Goal: Task Accomplishment & Management: Manage account settings

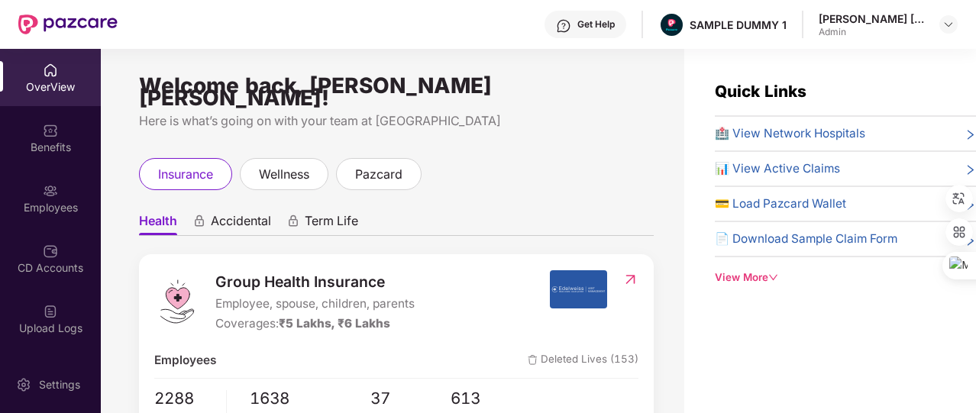
click at [731, 273] on div "View More" at bounding box center [845, 278] width 261 height 16
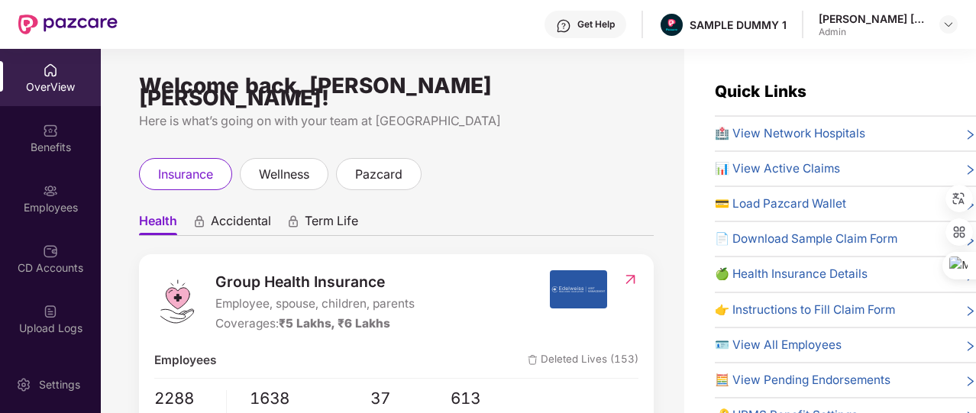
scroll to position [64, 0]
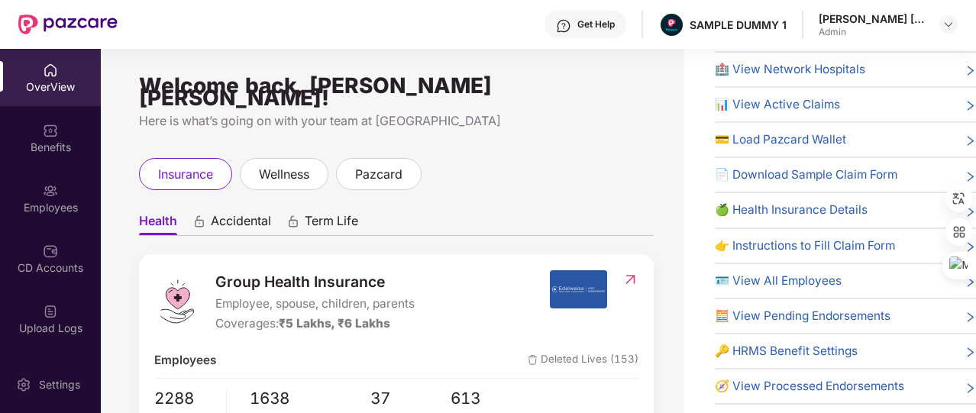
click at [755, 345] on span "🔑 HRMS Benefit Settings" at bounding box center [786, 351] width 143 height 18
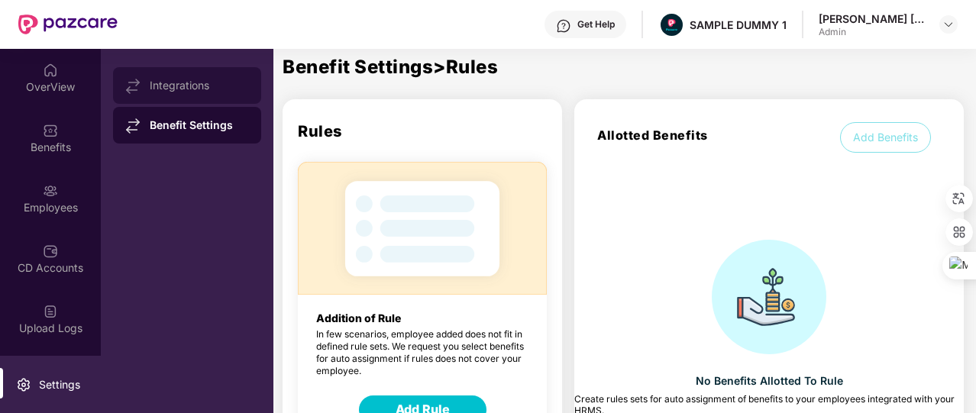
click at [212, 88] on div "Integrations" at bounding box center [199, 85] width 99 height 12
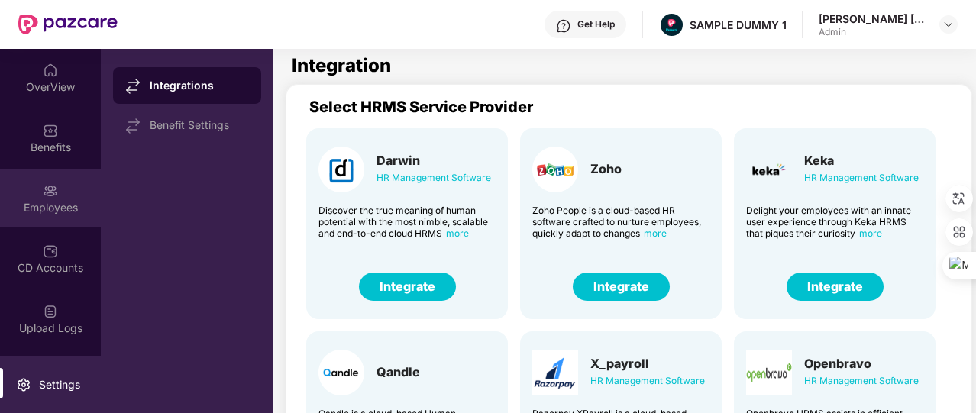
click at [44, 207] on div "Employees" at bounding box center [50, 207] width 101 height 15
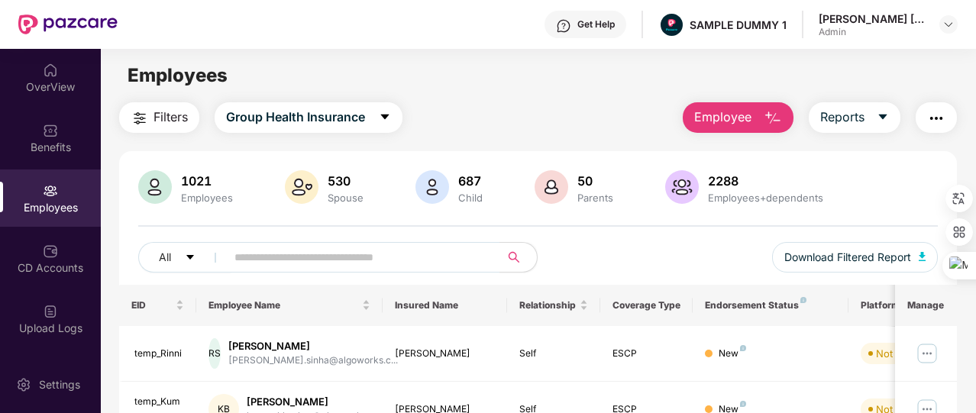
click at [744, 120] on span "Employee" at bounding box center [722, 117] width 57 height 19
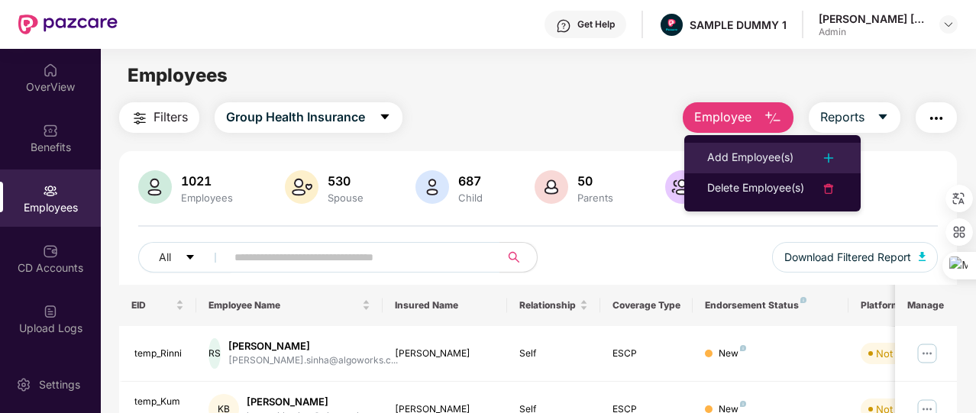
click at [747, 149] on div "Add Employee(s)" at bounding box center [750, 158] width 86 height 18
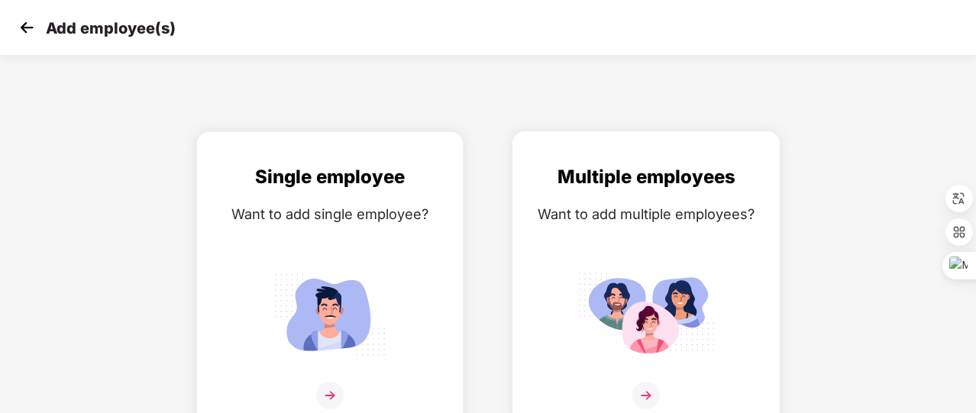
click at [651, 210] on div "Want to add multiple employees?" at bounding box center [646, 214] width 235 height 22
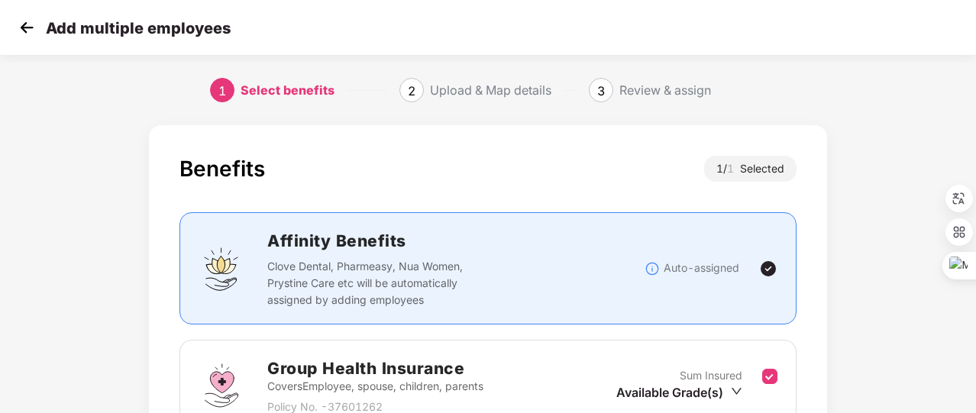
scroll to position [170, 0]
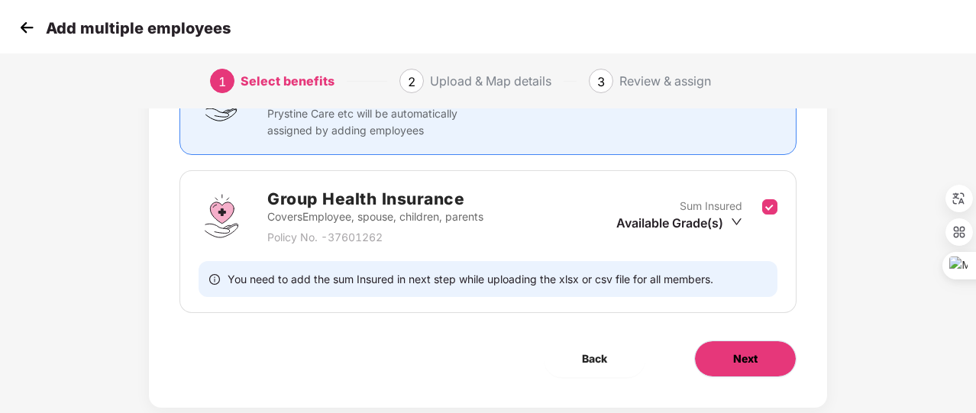
click at [746, 354] on span "Next" at bounding box center [745, 359] width 24 height 17
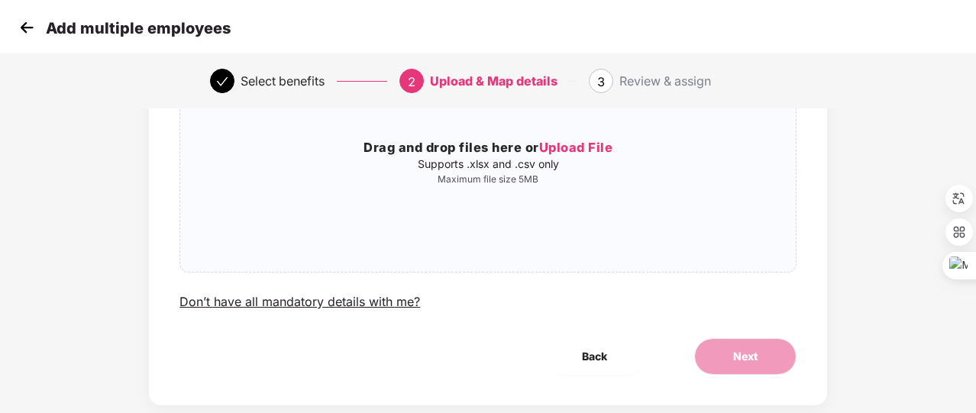
scroll to position [0, 0]
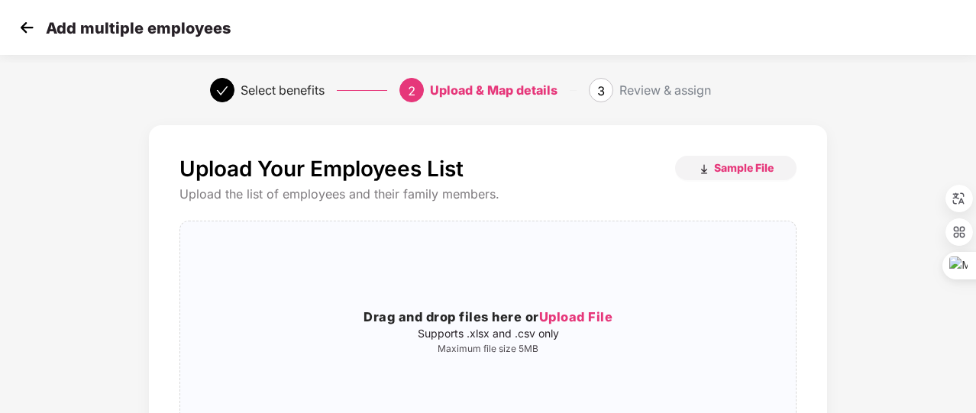
click at [31, 37] on img at bounding box center [26, 27] width 23 height 23
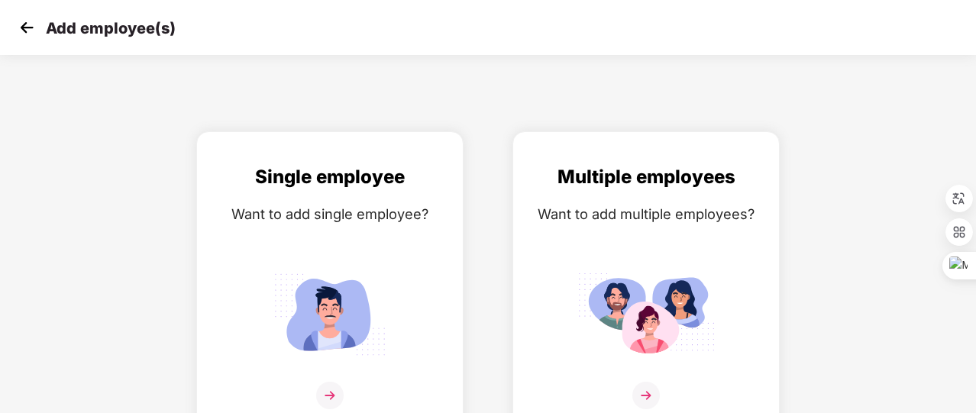
click at [31, 37] on img at bounding box center [26, 27] width 23 height 23
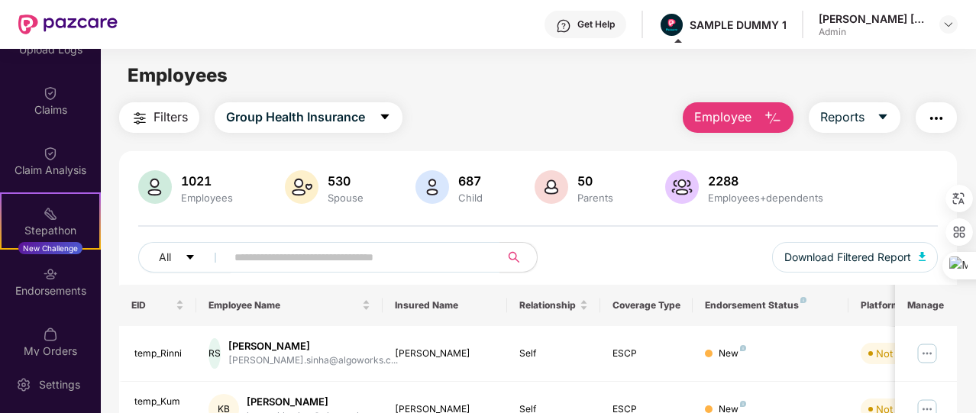
scroll to position [356, 0]
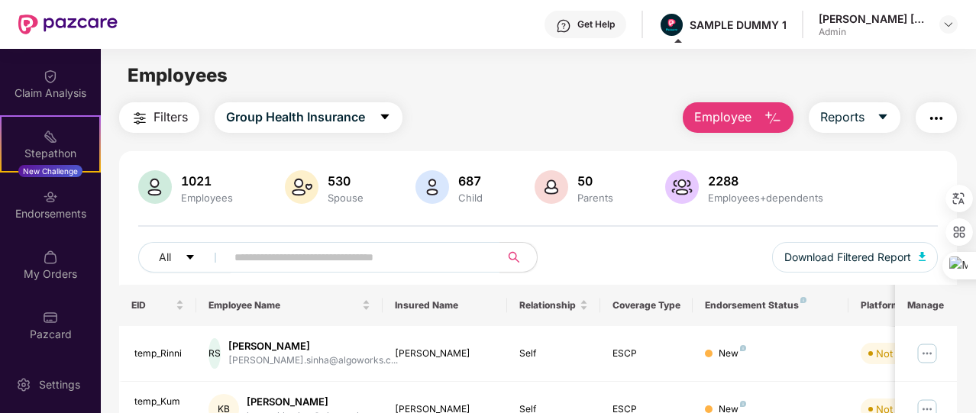
click at [59, 251] on div "My Orders" at bounding box center [50, 264] width 101 height 57
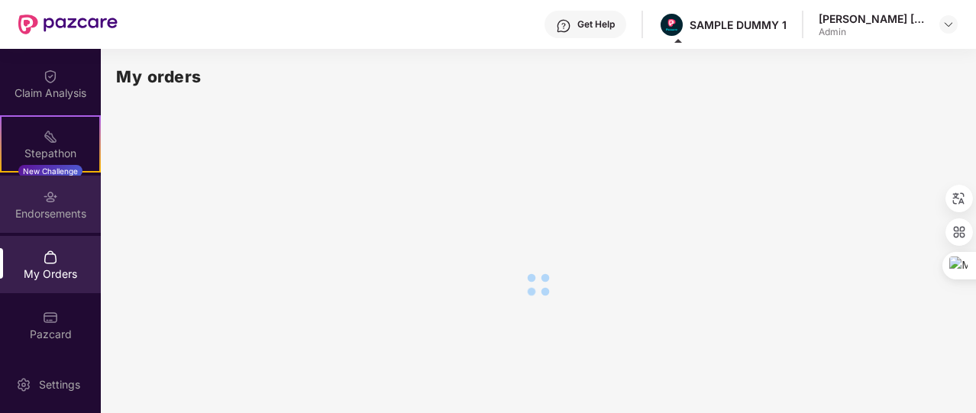
click at [60, 186] on div "Endorsements" at bounding box center [50, 204] width 101 height 57
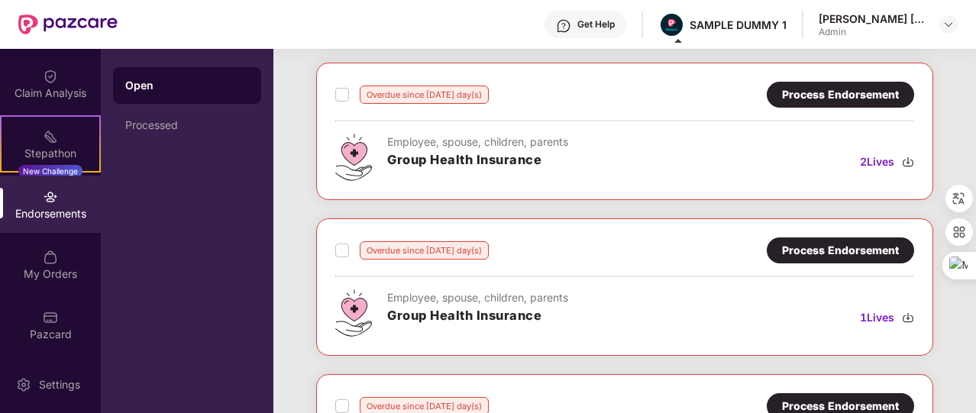
scroll to position [539, 0]
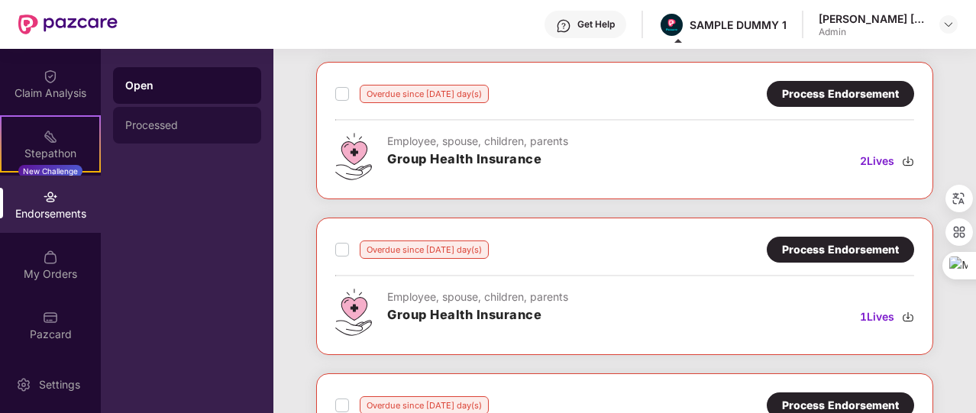
click at [174, 134] on div "Processed" at bounding box center [187, 125] width 148 height 37
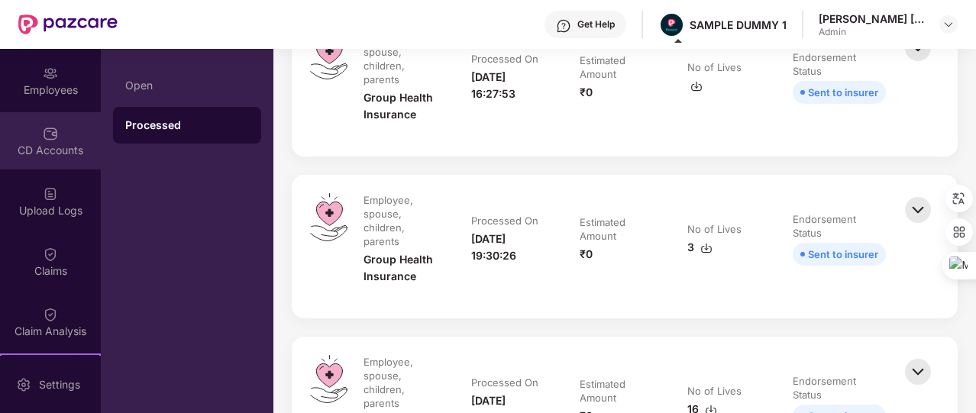
scroll to position [0, 0]
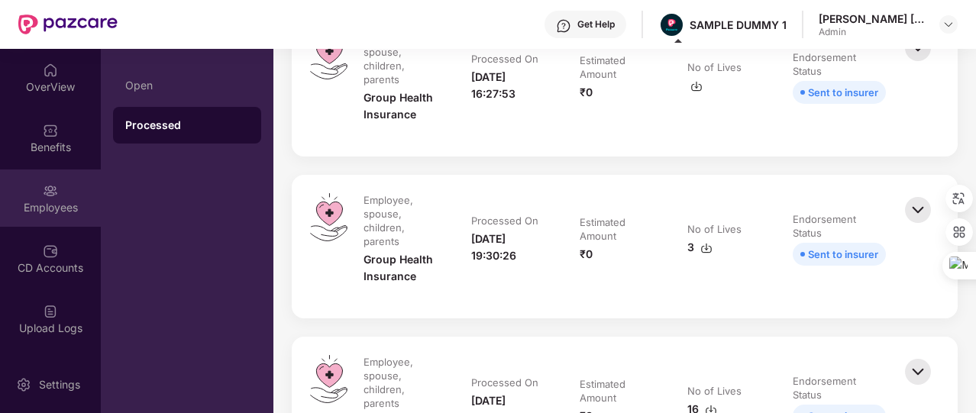
click at [66, 186] on div "Employees" at bounding box center [50, 198] width 101 height 57
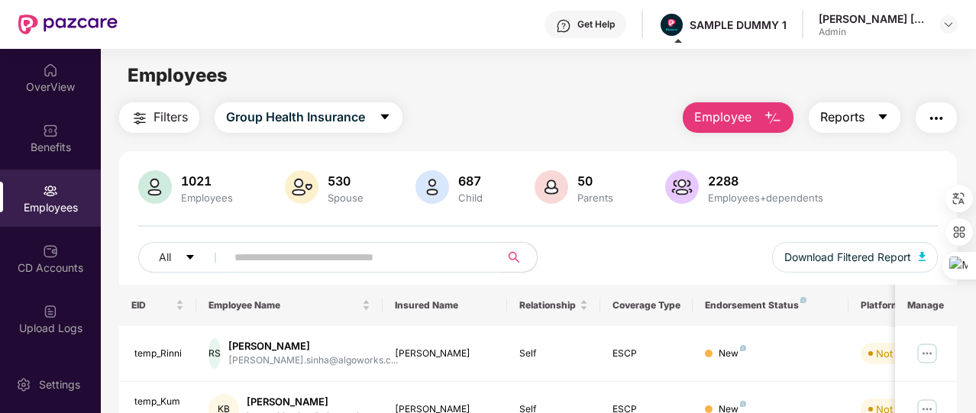
click at [877, 125] on button "Reports" at bounding box center [855, 117] width 92 height 31
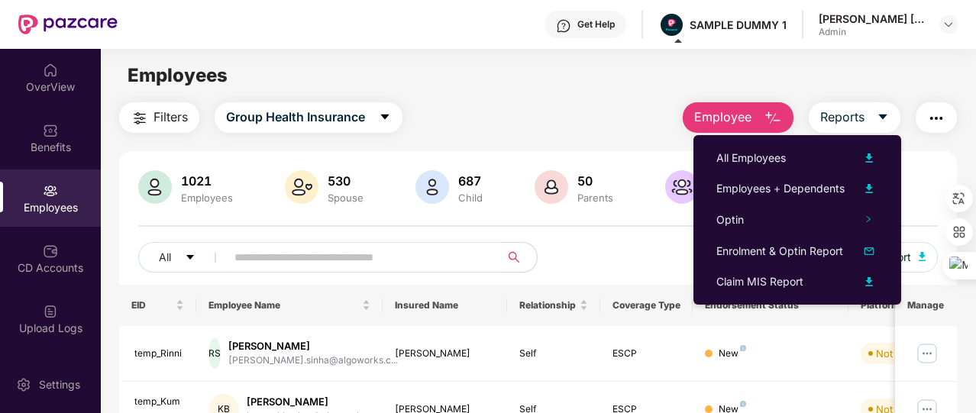
click at [953, 121] on button "button" at bounding box center [936, 117] width 41 height 31
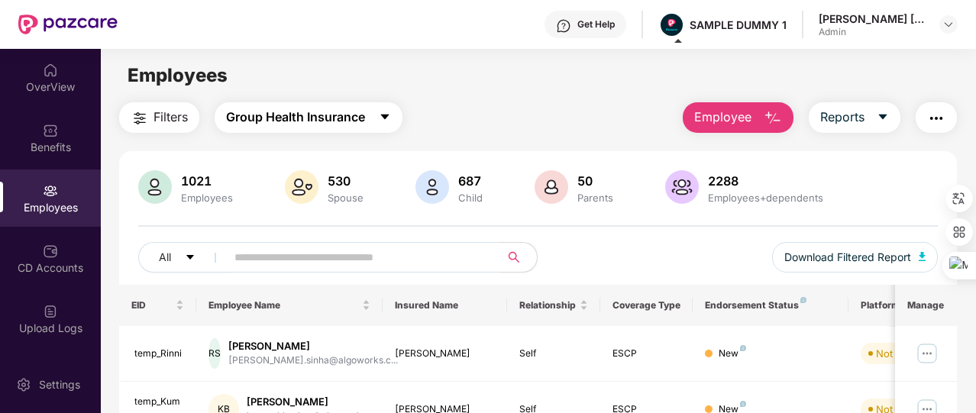
click at [382, 121] on icon "caret-down" at bounding box center [385, 117] width 12 height 12
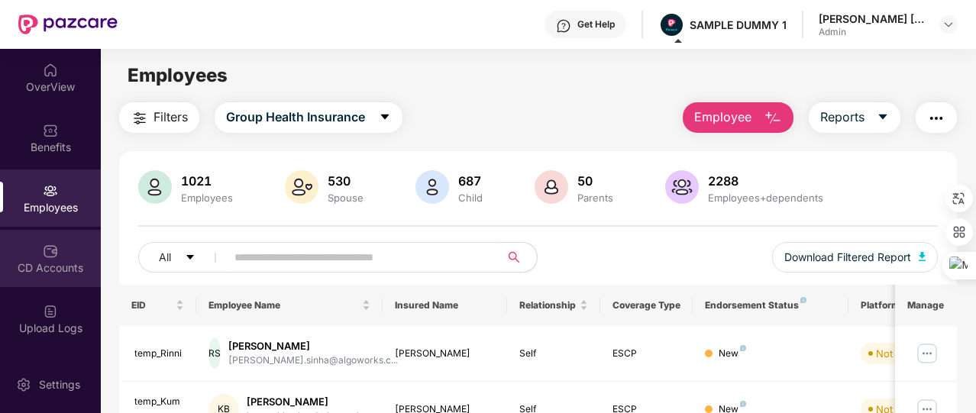
click at [31, 253] on div "CD Accounts" at bounding box center [50, 258] width 101 height 57
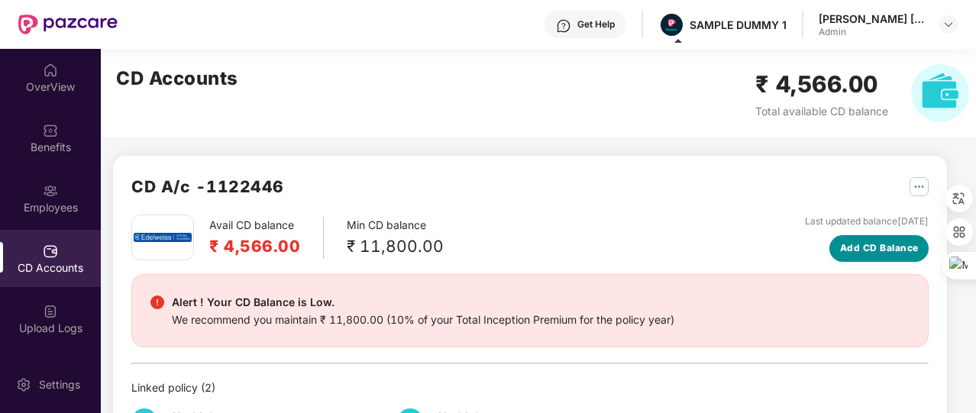
click at [861, 239] on button "Add CD Balance" at bounding box center [879, 248] width 99 height 27
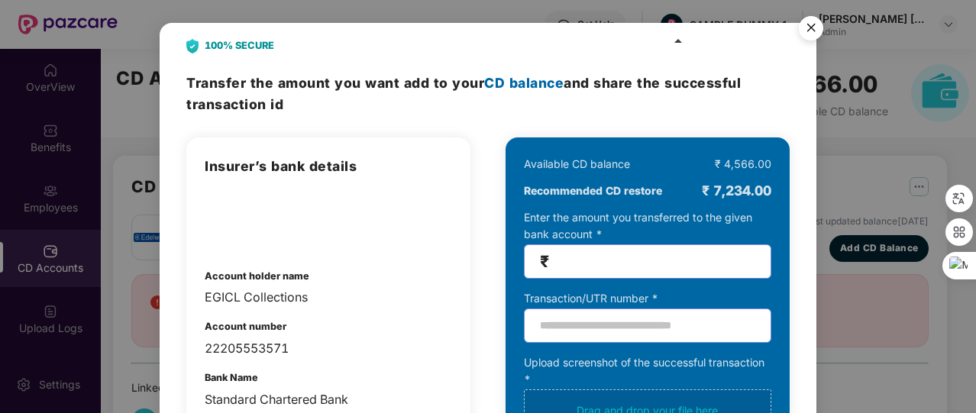
click at [809, 27] on img "Close" at bounding box center [811, 30] width 43 height 43
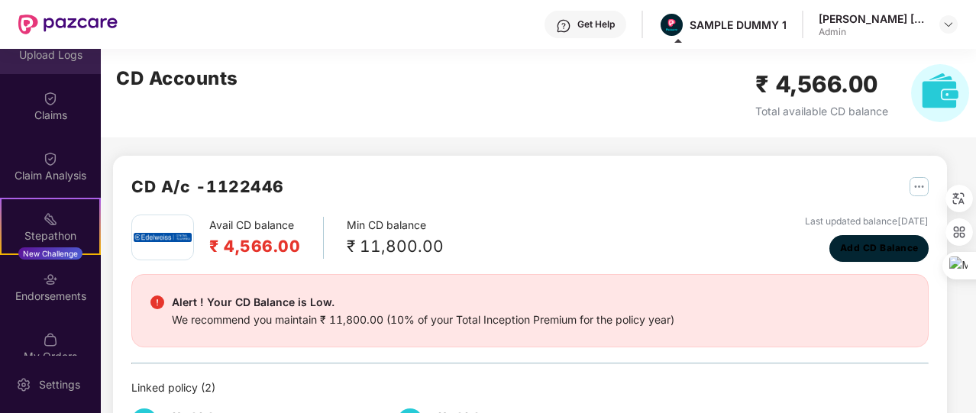
scroll to position [356, 0]
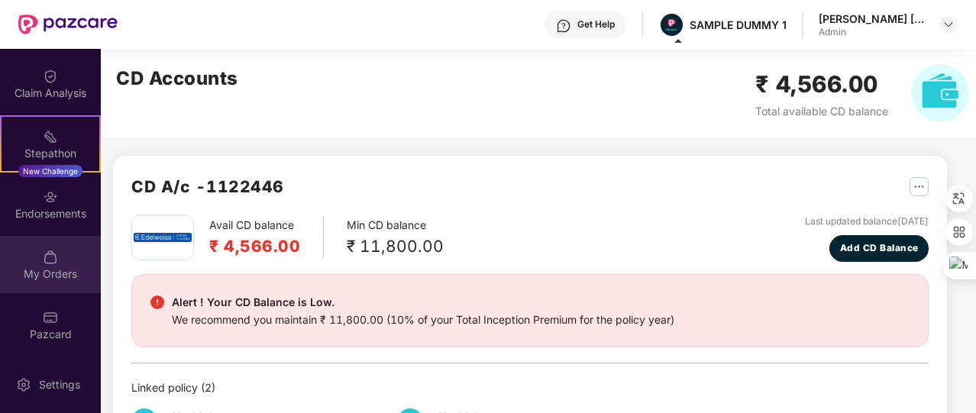
click at [70, 271] on div "My Orders" at bounding box center [50, 274] width 101 height 15
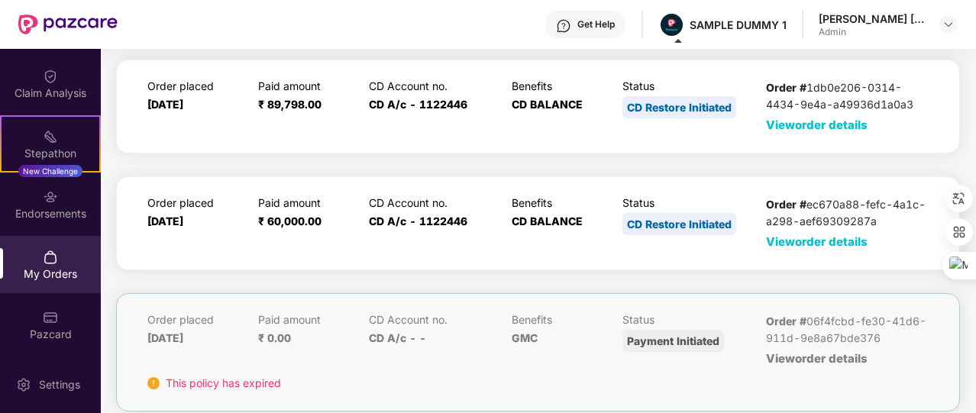
scroll to position [179, 0]
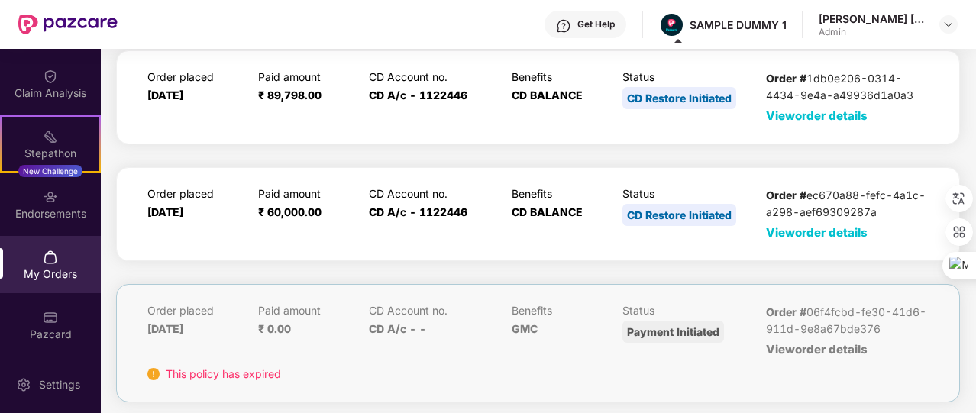
click at [827, 230] on span "View order details" at bounding box center [817, 232] width 102 height 15
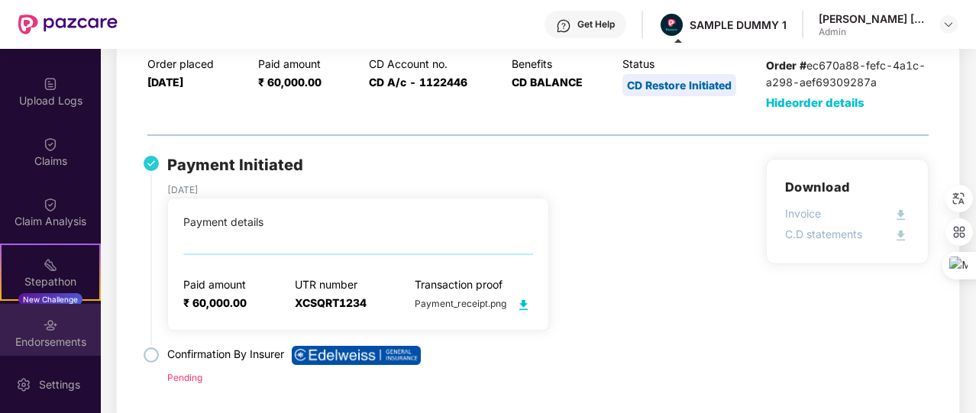
scroll to position [226, 0]
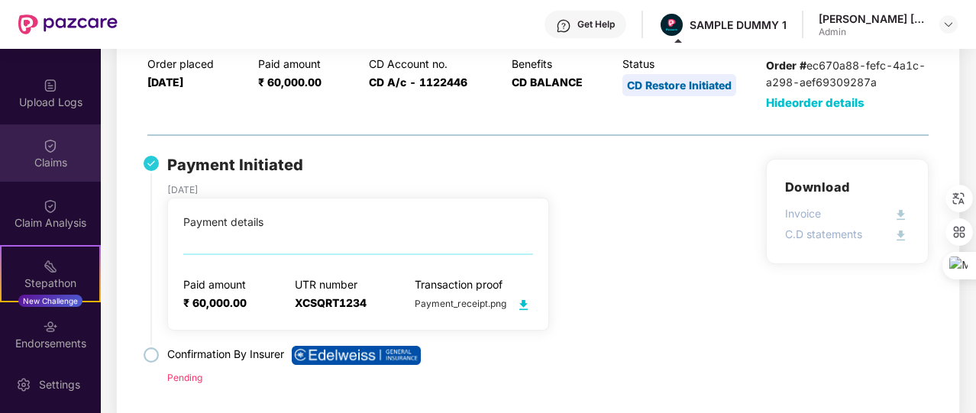
click at [58, 147] on div "Claims" at bounding box center [50, 153] width 101 height 57
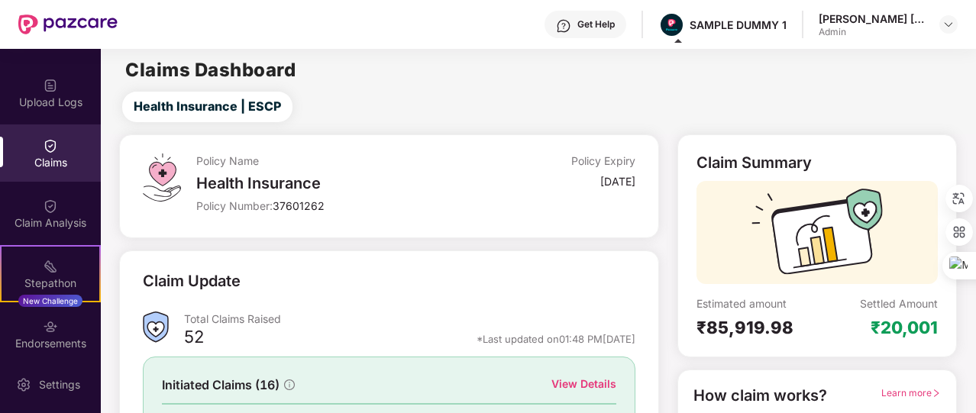
scroll to position [137, 0]
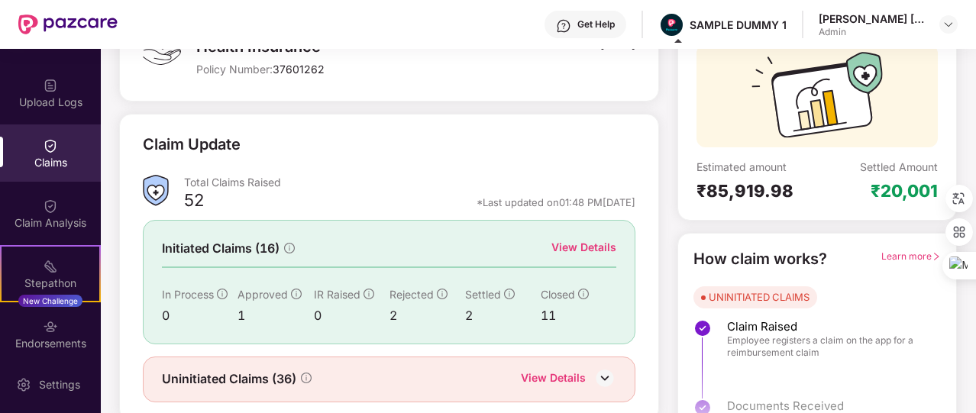
click at [601, 242] on div "View Details" at bounding box center [584, 247] width 65 height 17
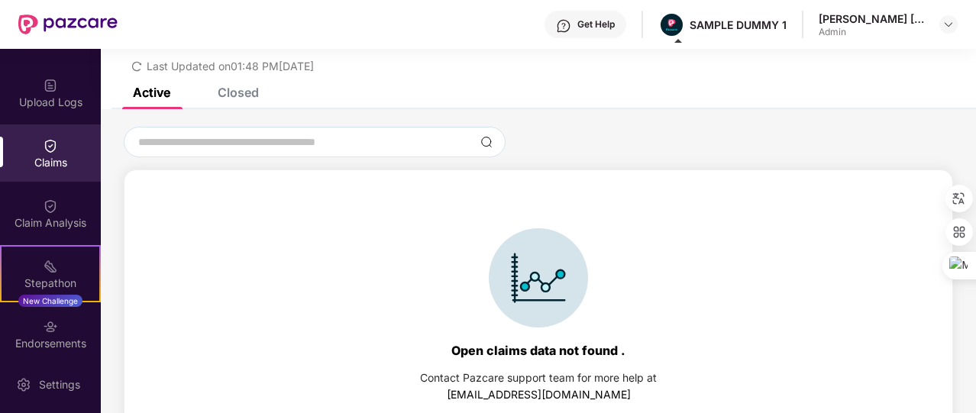
scroll to position [66, 0]
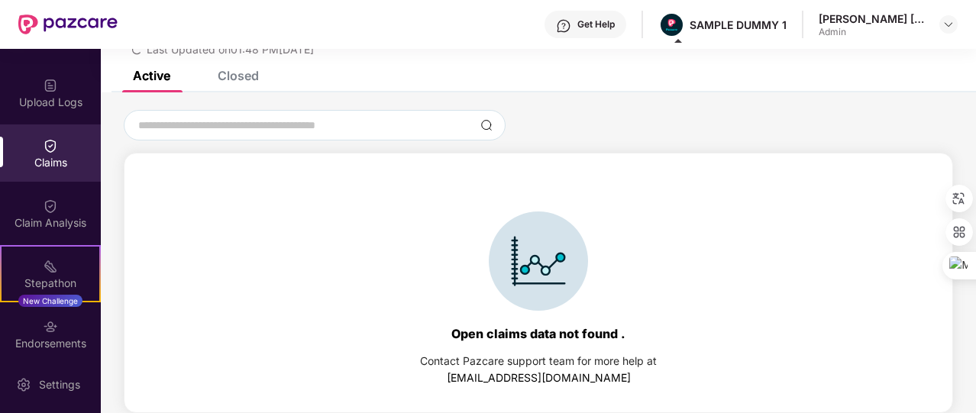
click at [218, 72] on div "Closed" at bounding box center [238, 75] width 41 height 15
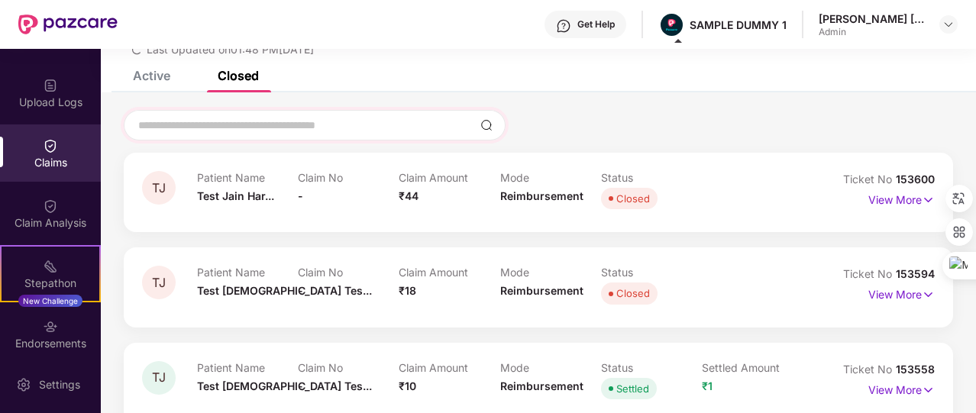
scroll to position [0, 0]
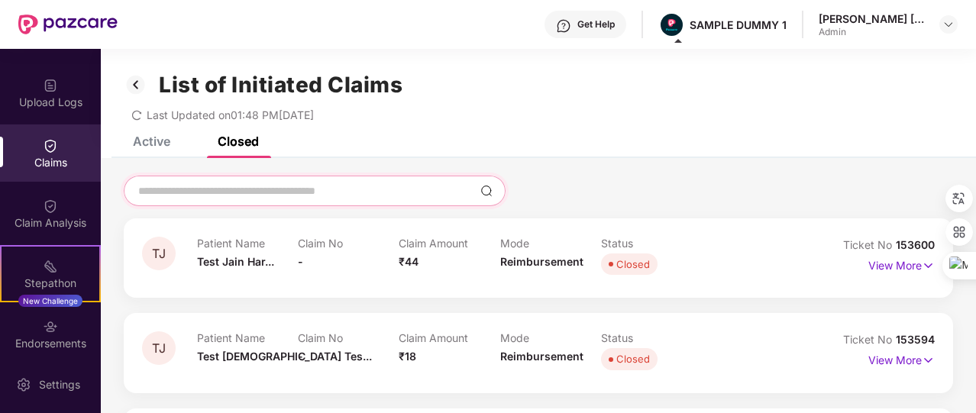
click at [372, 184] on input at bounding box center [306, 191] width 338 height 16
click at [136, 77] on img at bounding box center [136, 85] width 24 height 26
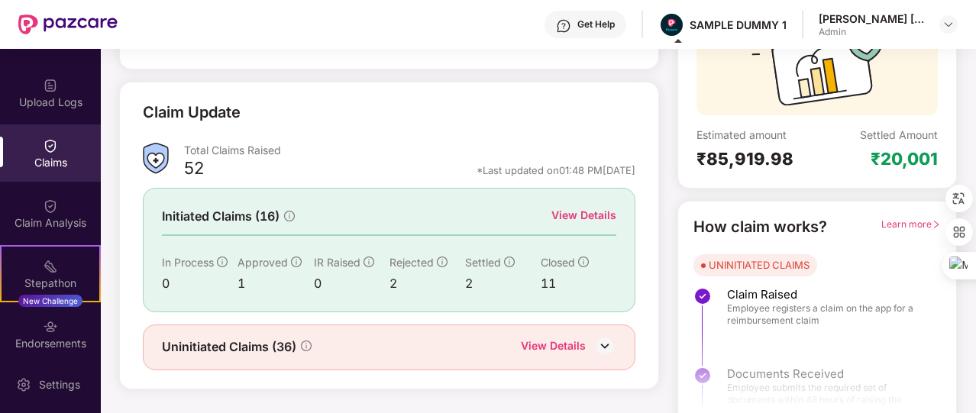
click at [548, 343] on div "View Details" at bounding box center [553, 348] width 65 height 20
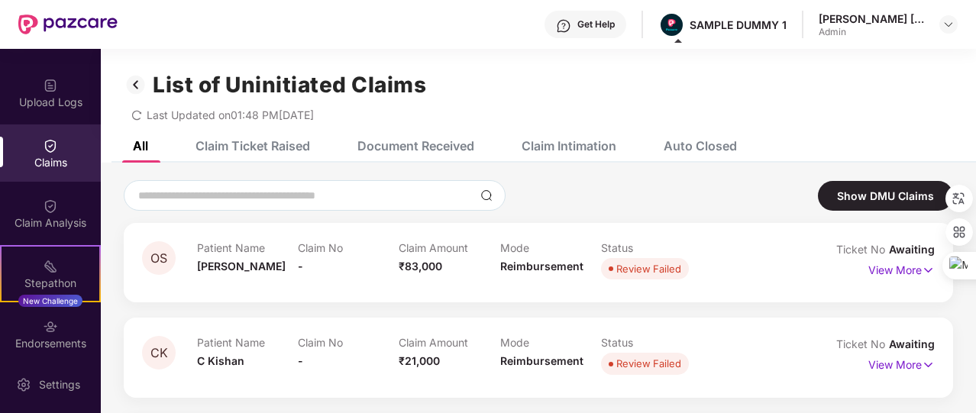
click at [257, 150] on div "Claim Ticket Raised" at bounding box center [253, 145] width 115 height 15
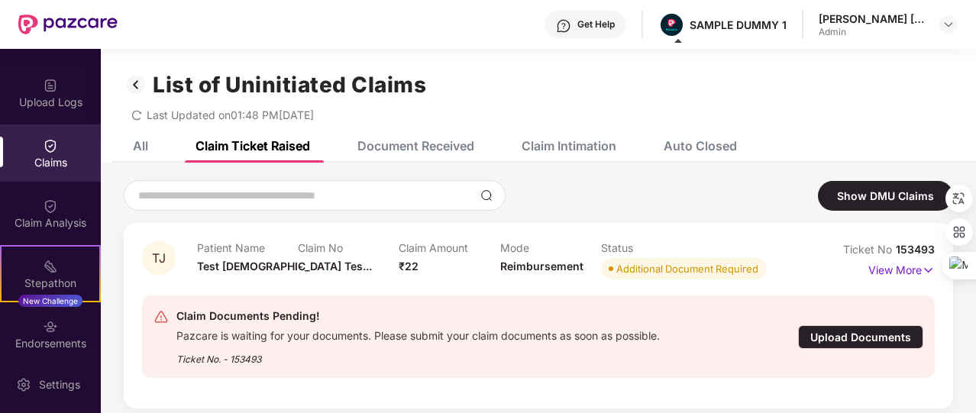
click at [398, 152] on div "Document Received" at bounding box center [416, 145] width 117 height 15
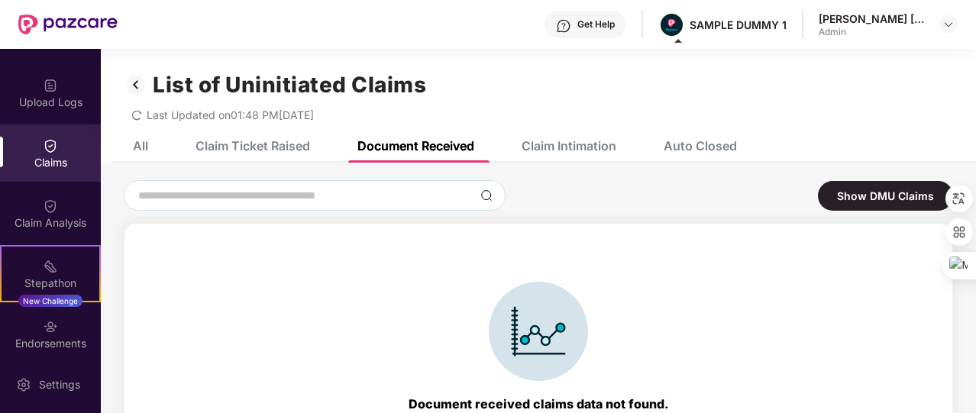
click at [573, 144] on div "Claim Intimation" at bounding box center [569, 145] width 95 height 15
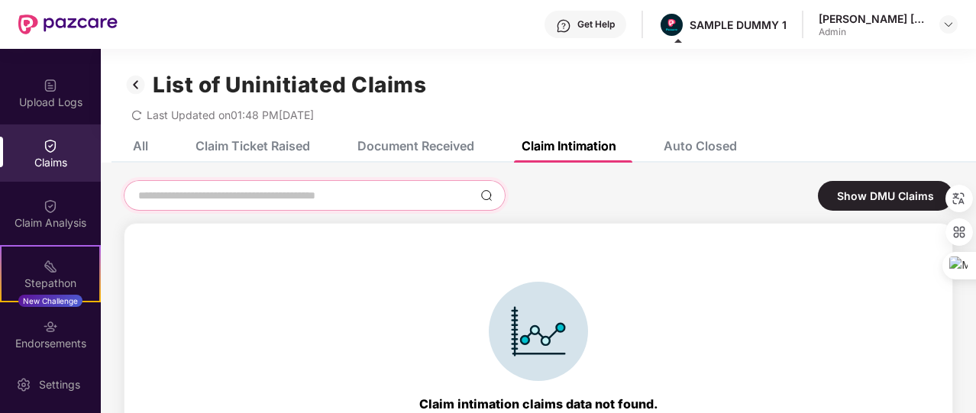
click at [328, 199] on input at bounding box center [306, 196] width 338 height 16
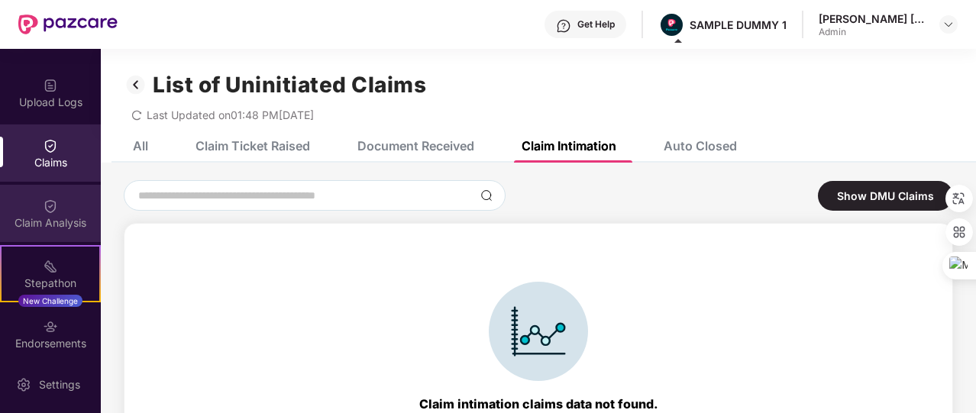
click at [26, 205] on div "Claim Analysis" at bounding box center [50, 213] width 101 height 57
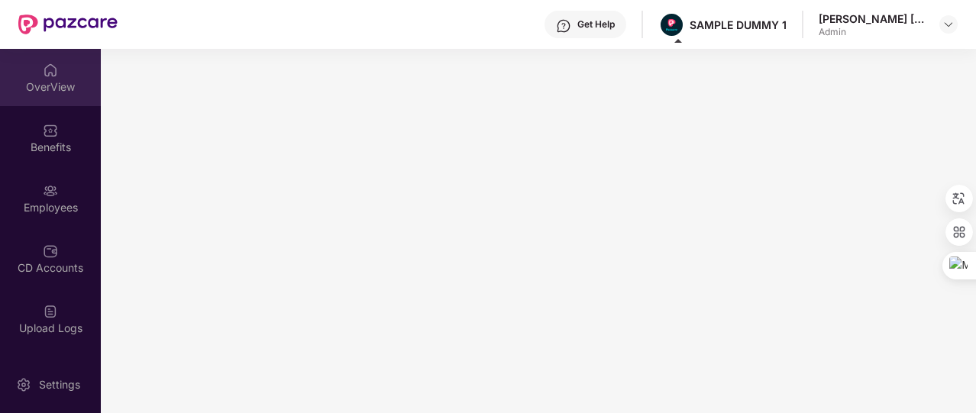
click at [63, 80] on div "OverView" at bounding box center [50, 86] width 101 height 15
